Goal: Task Accomplishment & Management: Manage account settings

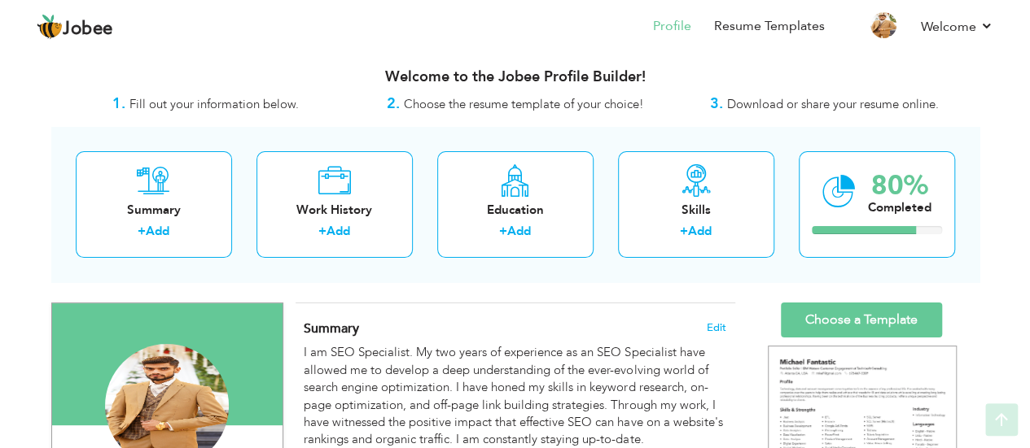
scroll to position [3, 0]
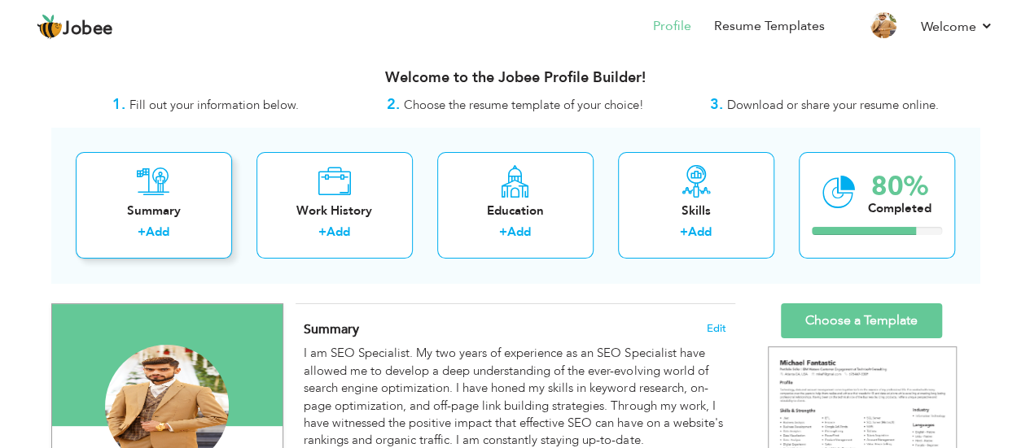
click at [169, 216] on div "Summary" at bounding box center [154, 211] width 130 height 17
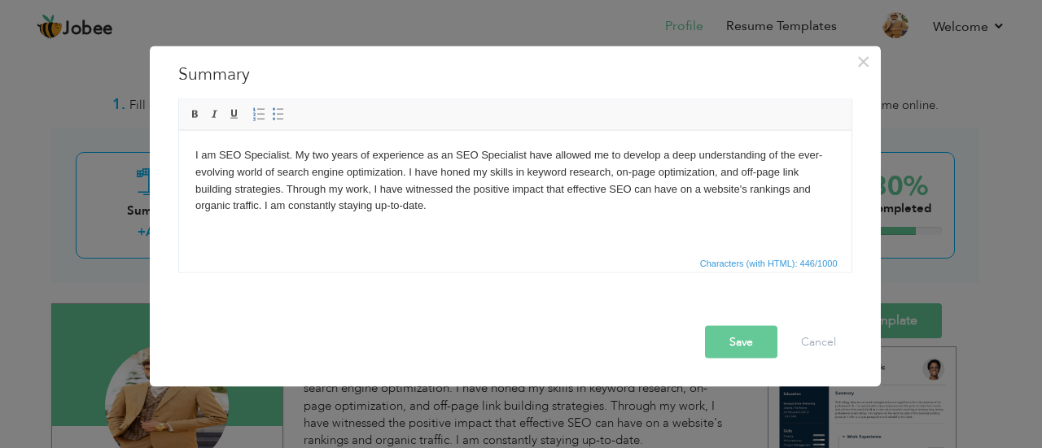
click at [107, 216] on div "× Summary I am SEO Specialist. My two years of experience as an SEO Specialist …" at bounding box center [521, 224] width 1042 height 448
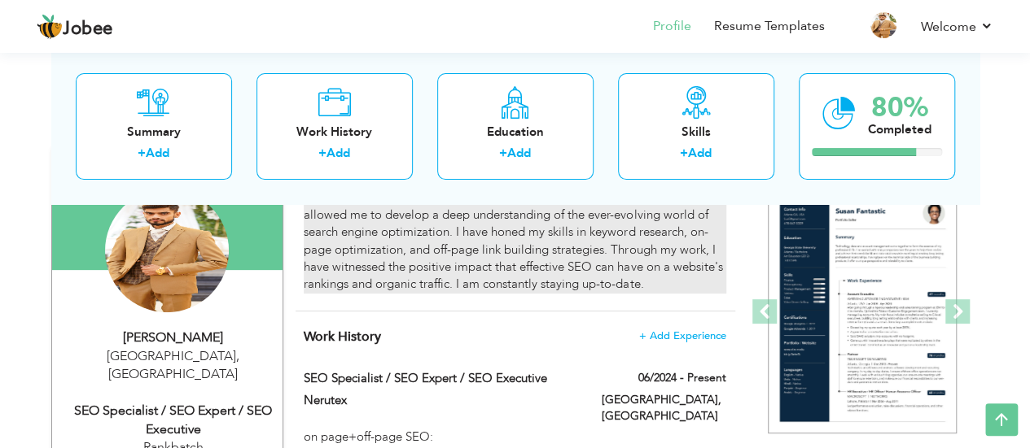
scroll to position [0, 0]
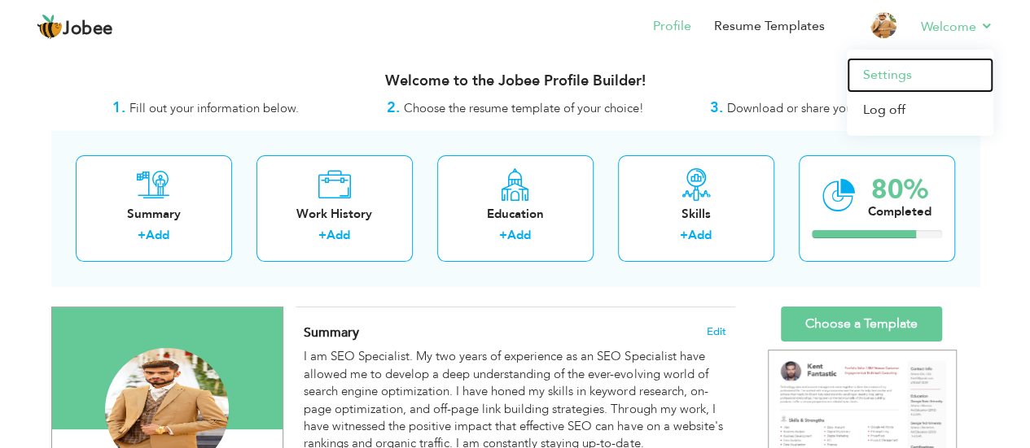
click at [893, 69] on link "Settings" at bounding box center [919, 75] width 146 height 35
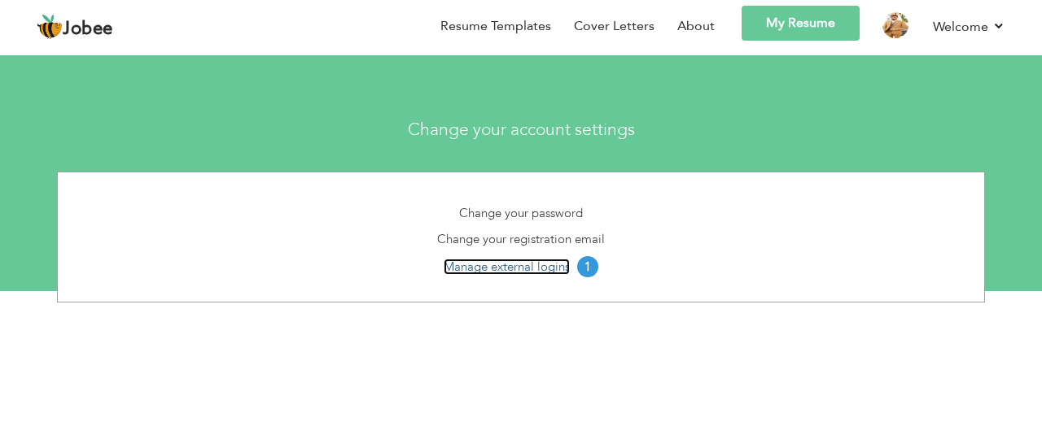
click at [530, 264] on link "Manage external logins" at bounding box center [507, 267] width 126 height 16
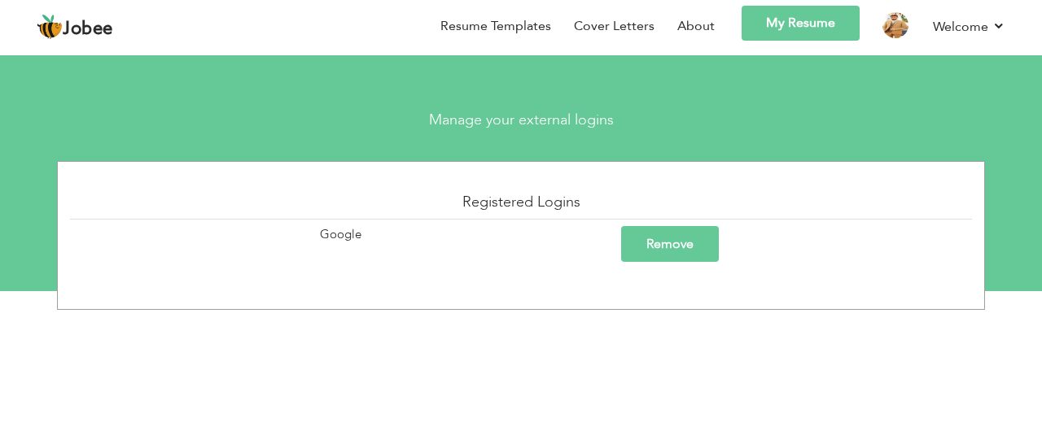
click at [352, 234] on td "Google" at bounding box center [219, 244] width 298 height 50
click at [779, 32] on link "My Resume" at bounding box center [800, 23] width 118 height 35
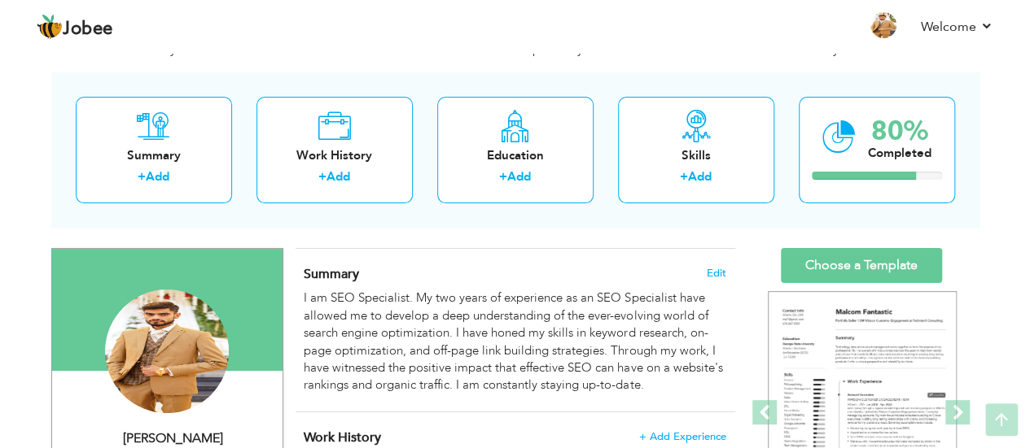
scroll to position [57, 0]
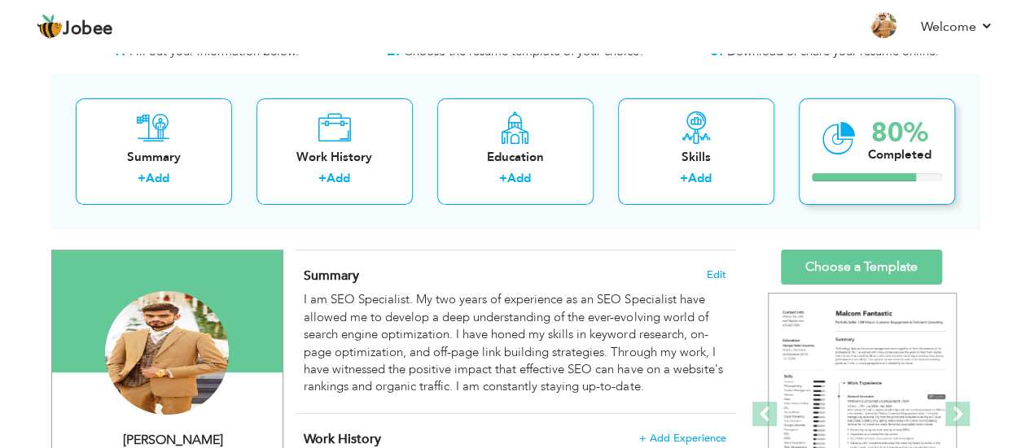
click at [846, 147] on icon at bounding box center [838, 139] width 33 height 55
click at [881, 152] on div "Completed" at bounding box center [899, 154] width 63 height 17
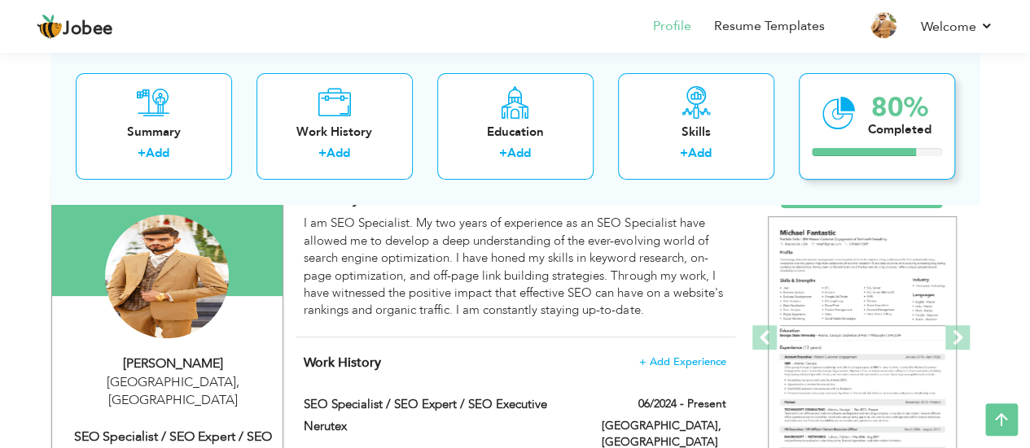
scroll to position [0, 0]
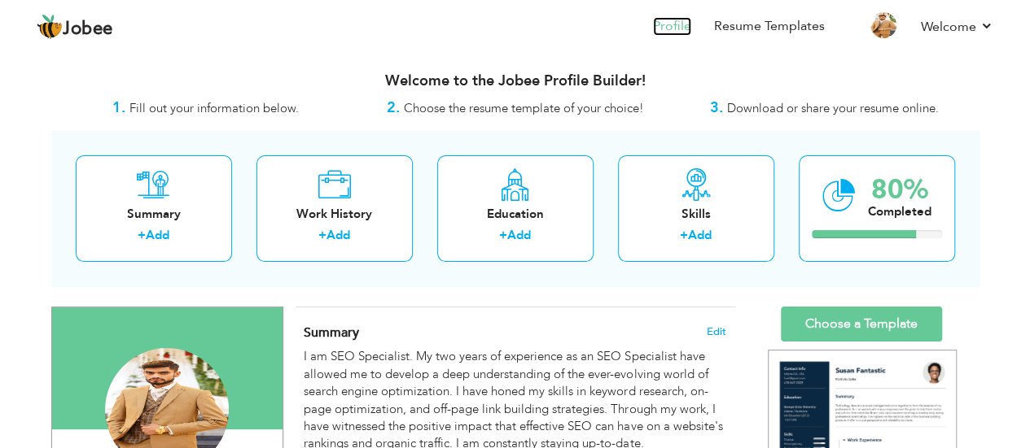
click at [677, 21] on link "Profile" at bounding box center [672, 26] width 38 height 19
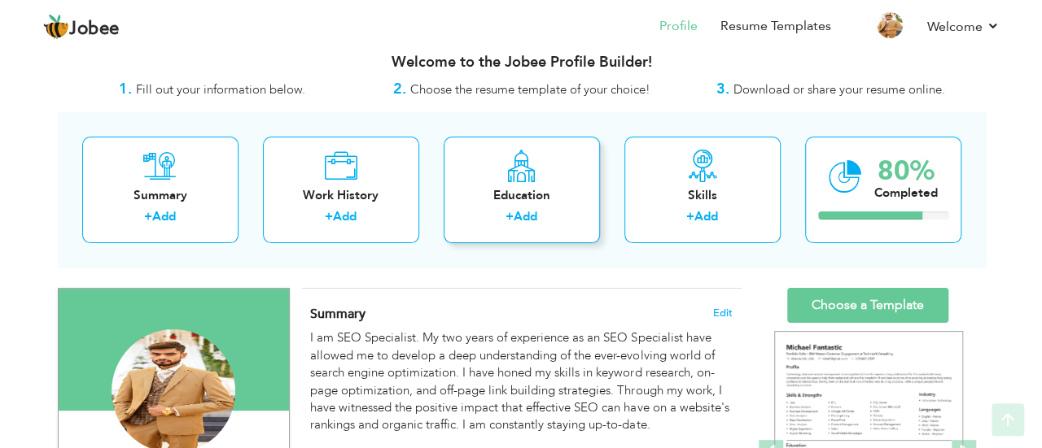
scroll to position [18, 0]
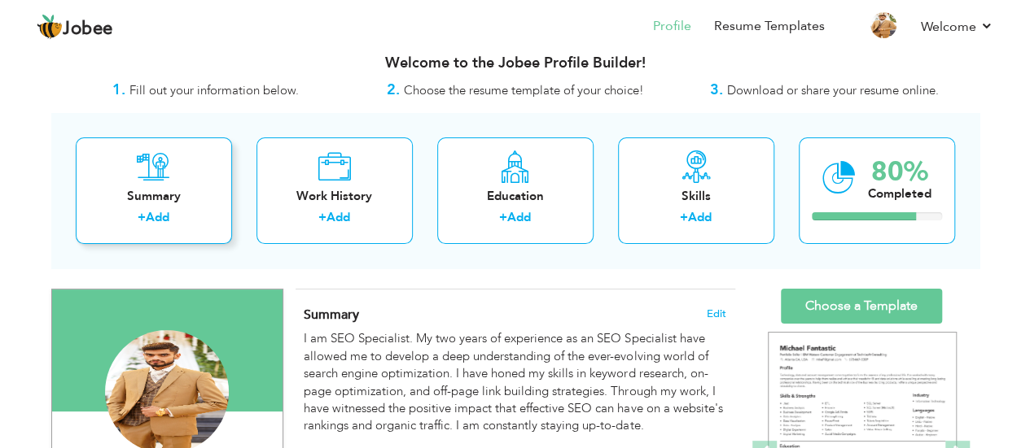
click at [168, 196] on div "Summary" at bounding box center [154, 196] width 130 height 17
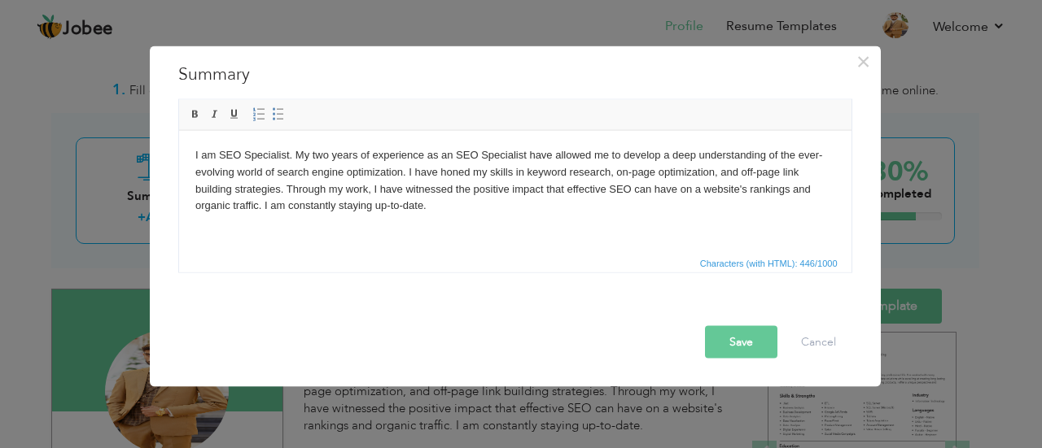
click at [54, 245] on div "× Summary I am SEO Specialist. My two years of experience as an SEO Specialist …" at bounding box center [521, 224] width 1042 height 448
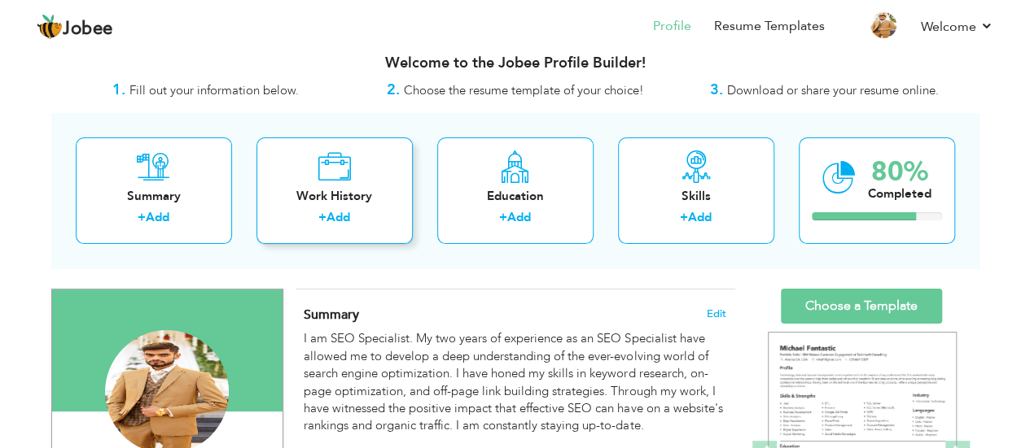
click at [311, 203] on div "Work History" at bounding box center [334, 196] width 130 height 17
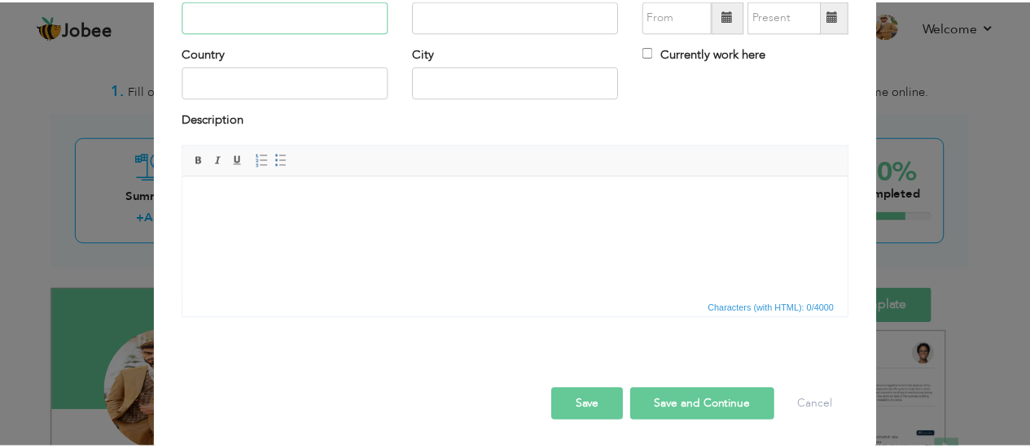
scroll to position [0, 0]
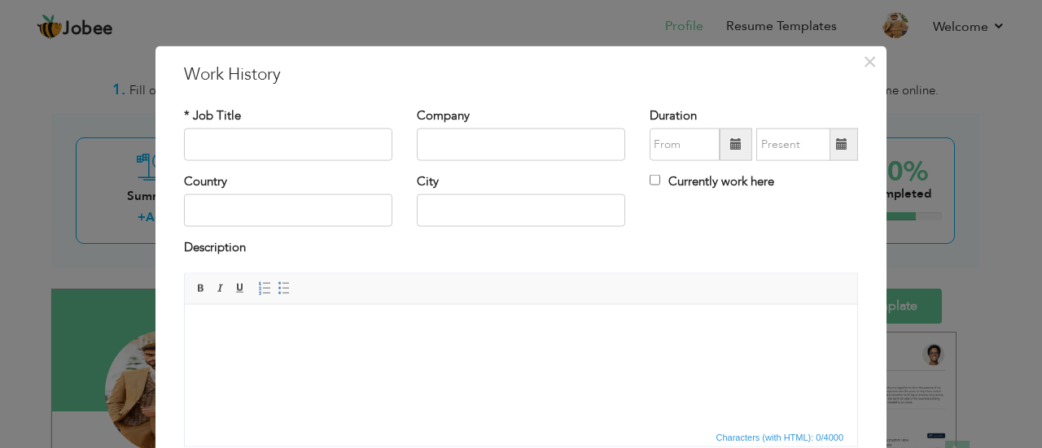
click at [78, 206] on div "× Work History * Job Title Company Duration Currently work here Country" at bounding box center [521, 224] width 1042 height 448
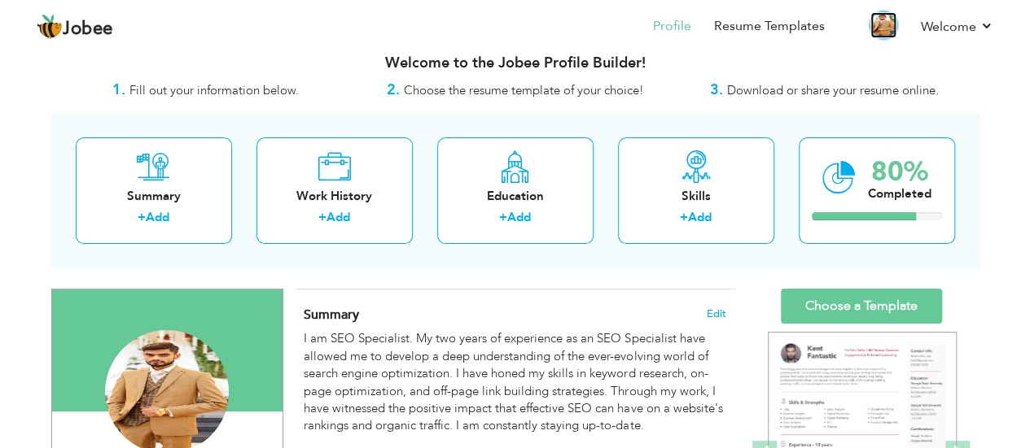
click at [892, 28] on img at bounding box center [883, 25] width 26 height 26
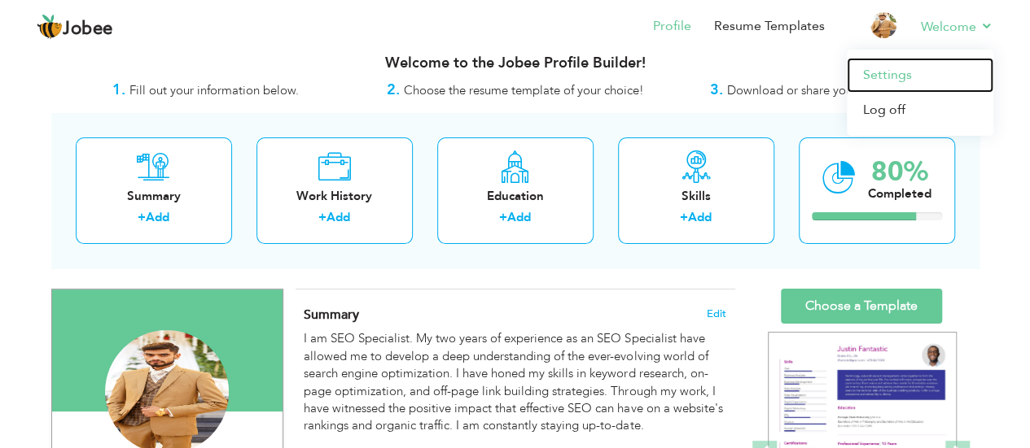
click at [899, 76] on link "Settings" at bounding box center [919, 75] width 146 height 35
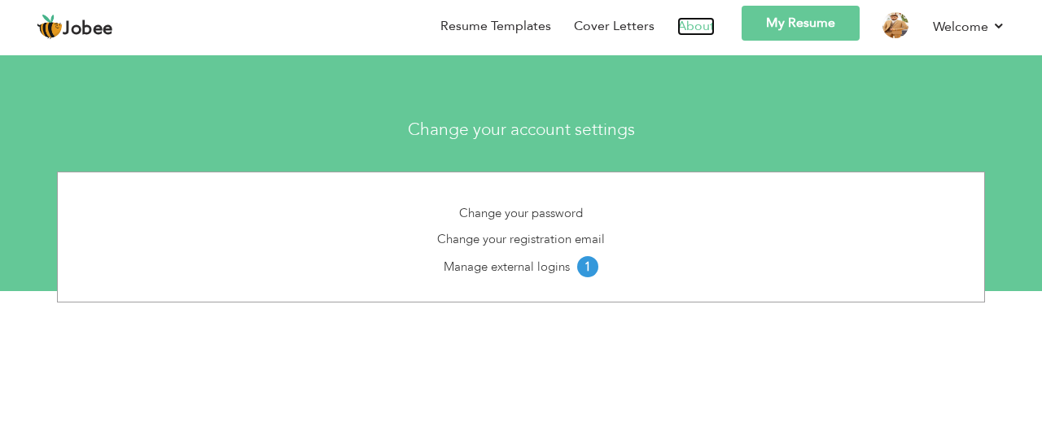
click at [708, 28] on link "About" at bounding box center [695, 26] width 37 height 19
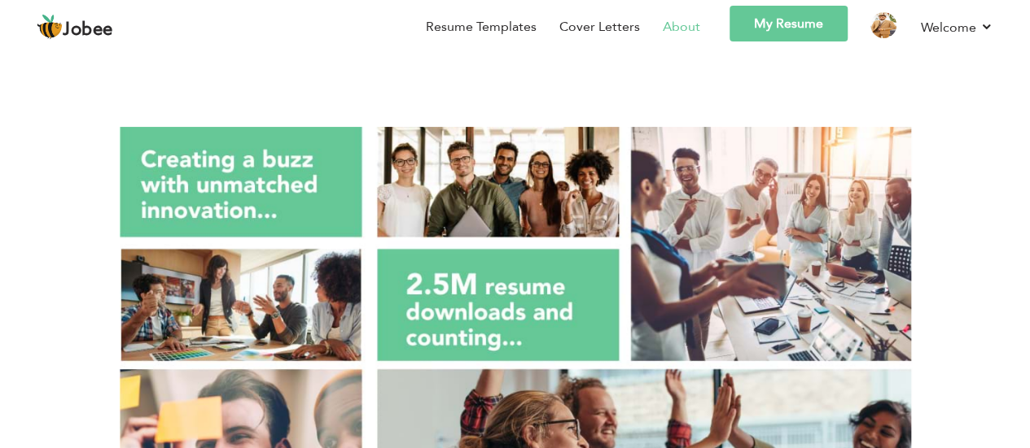
click at [792, 35] on link "My Resume" at bounding box center [788, 24] width 118 height 36
